Goal: Task Accomplishment & Management: Manage account settings

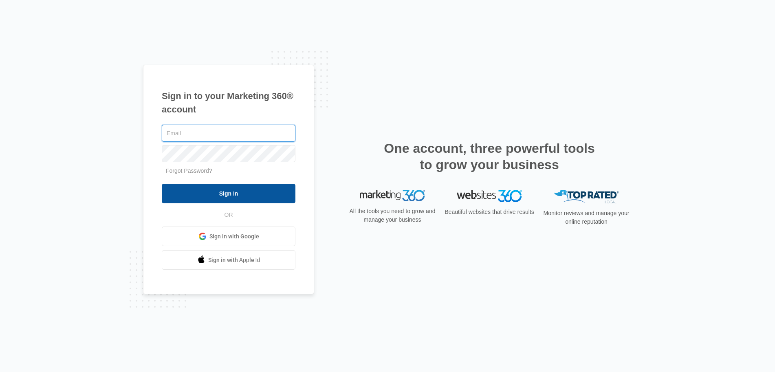
type input "[EMAIL_ADDRESS][DOMAIN_NAME]"
click at [218, 196] on input "Sign In" at bounding box center [229, 194] width 134 height 20
